Goal: Obtain resource: Obtain resource

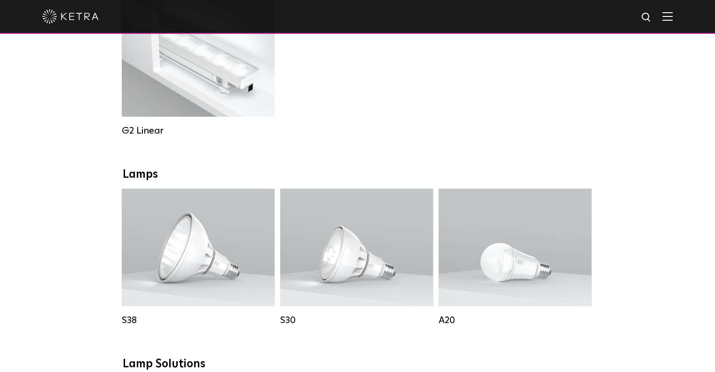
scroll to position [423, 0]
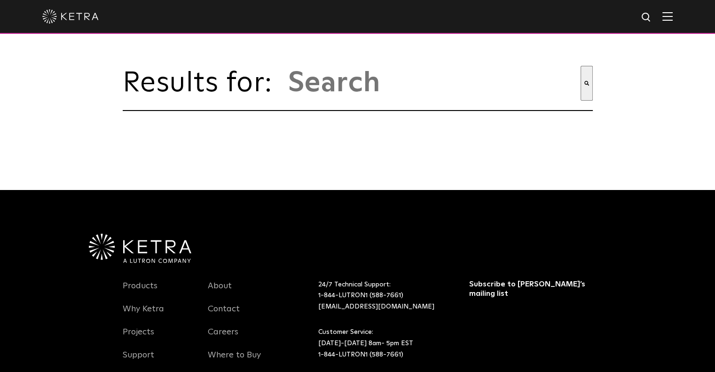
type input "s38"
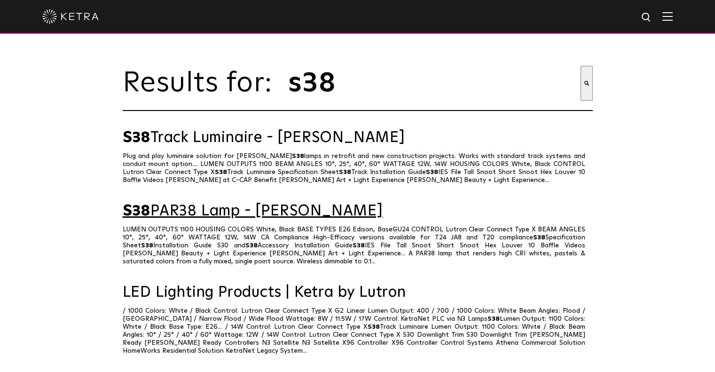
click at [220, 220] on link "S38 PAR38 Lamp - Ketra" at bounding box center [358, 211] width 470 height 16
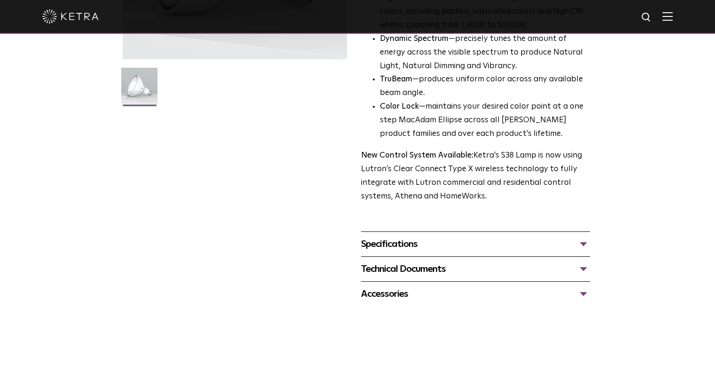
scroll to position [235, 0]
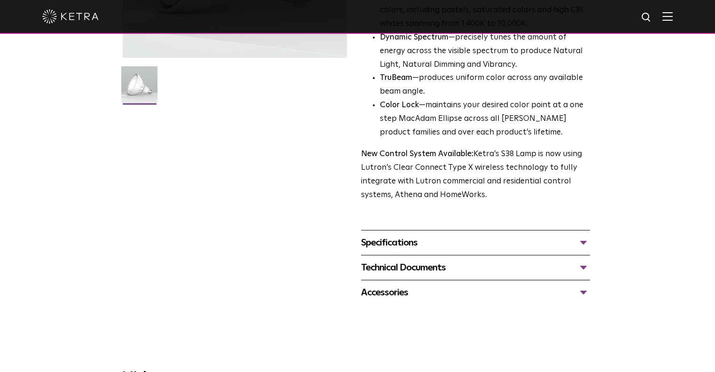
click at [585, 245] on div "Specifications" at bounding box center [475, 242] width 229 height 15
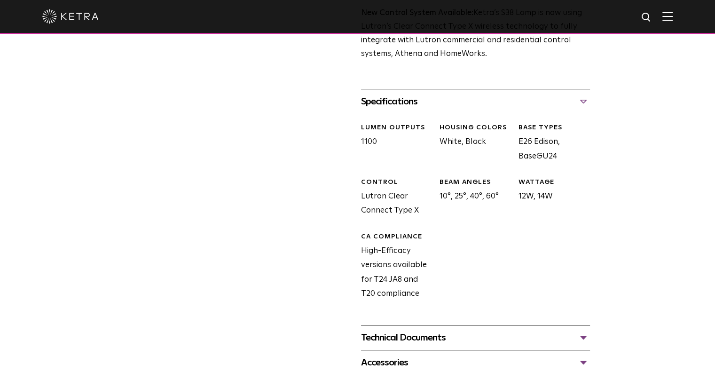
scroll to position [470, 0]
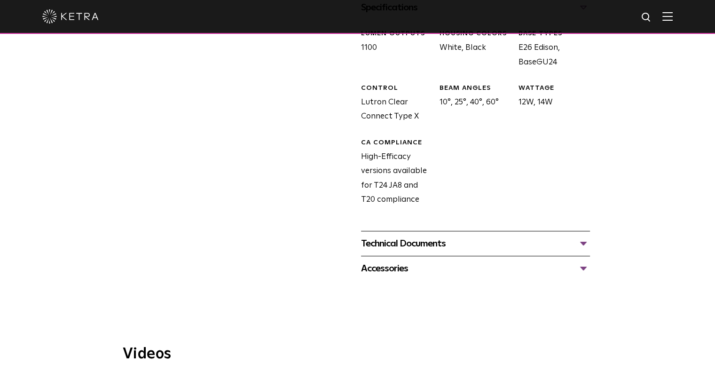
click at [568, 242] on div "Technical Documents" at bounding box center [475, 243] width 229 height 15
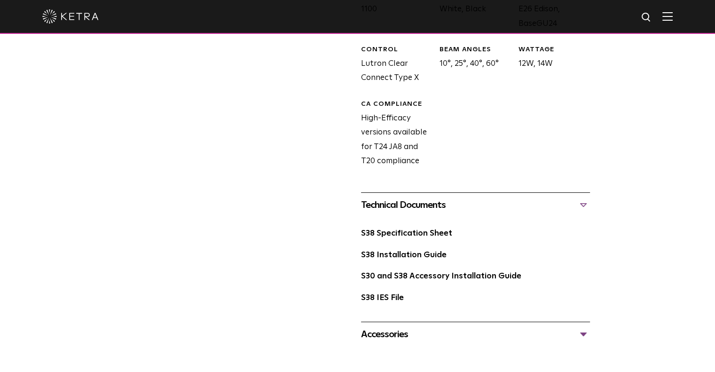
scroll to position [564, 0]
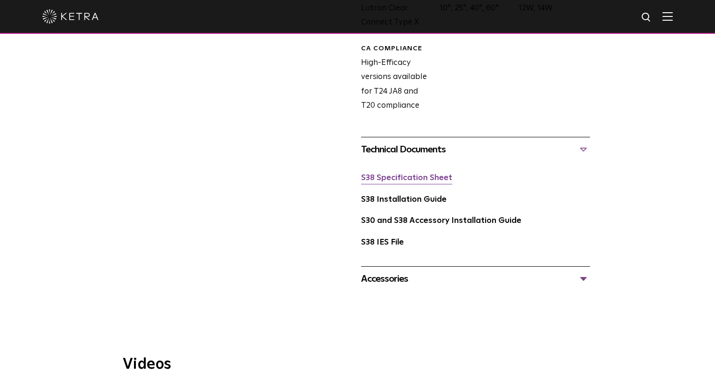
click at [427, 181] on link "S38 Specification Sheet" at bounding box center [406, 178] width 91 height 8
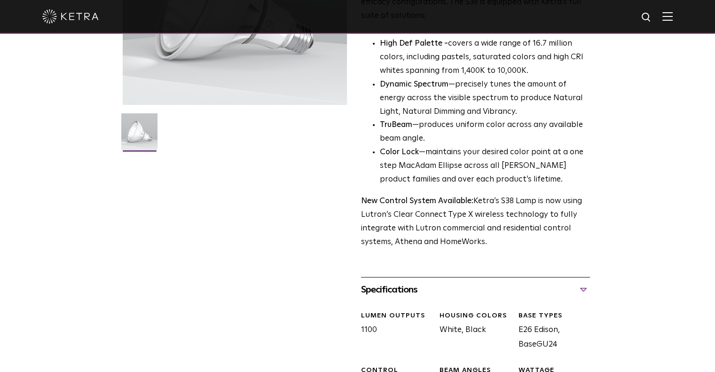
scroll to position [0, 0]
